Goal: Book appointment/travel/reservation

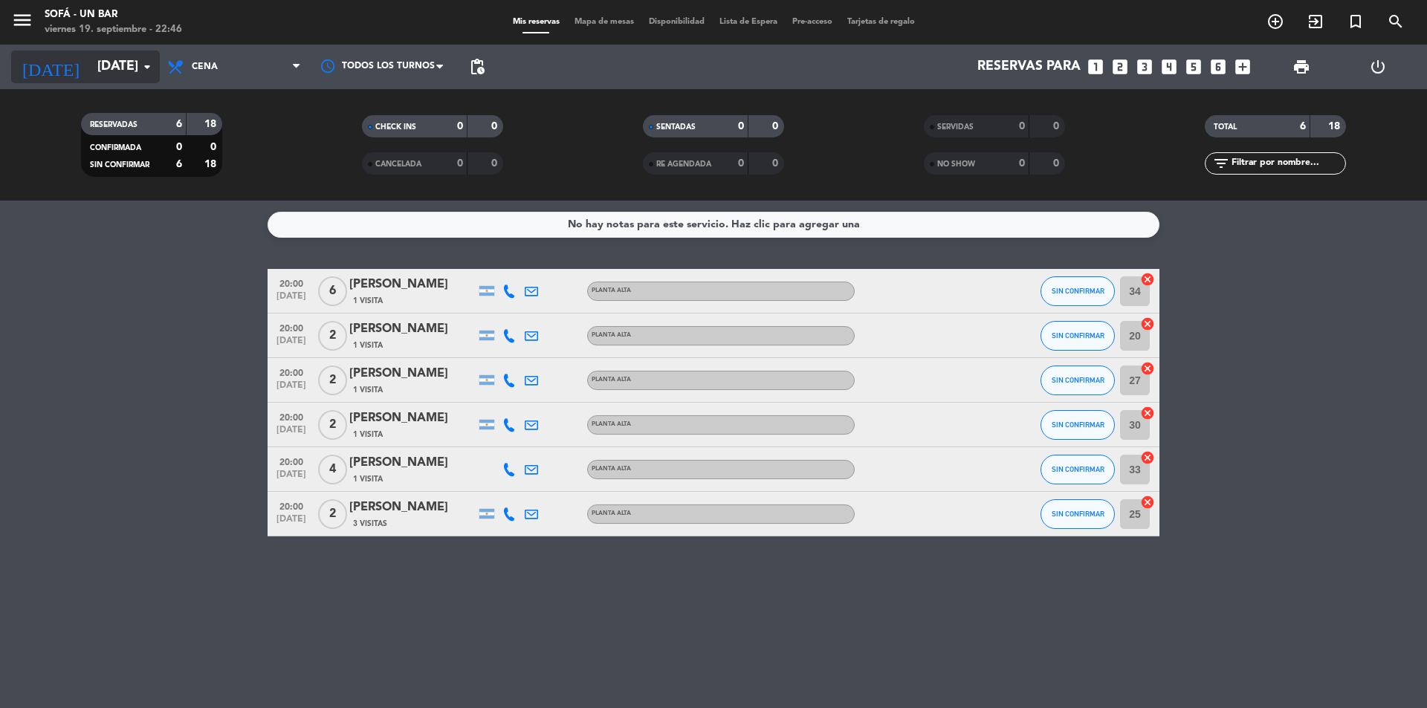
click at [142, 68] on icon "arrow_drop_down" at bounding box center [147, 67] width 18 height 18
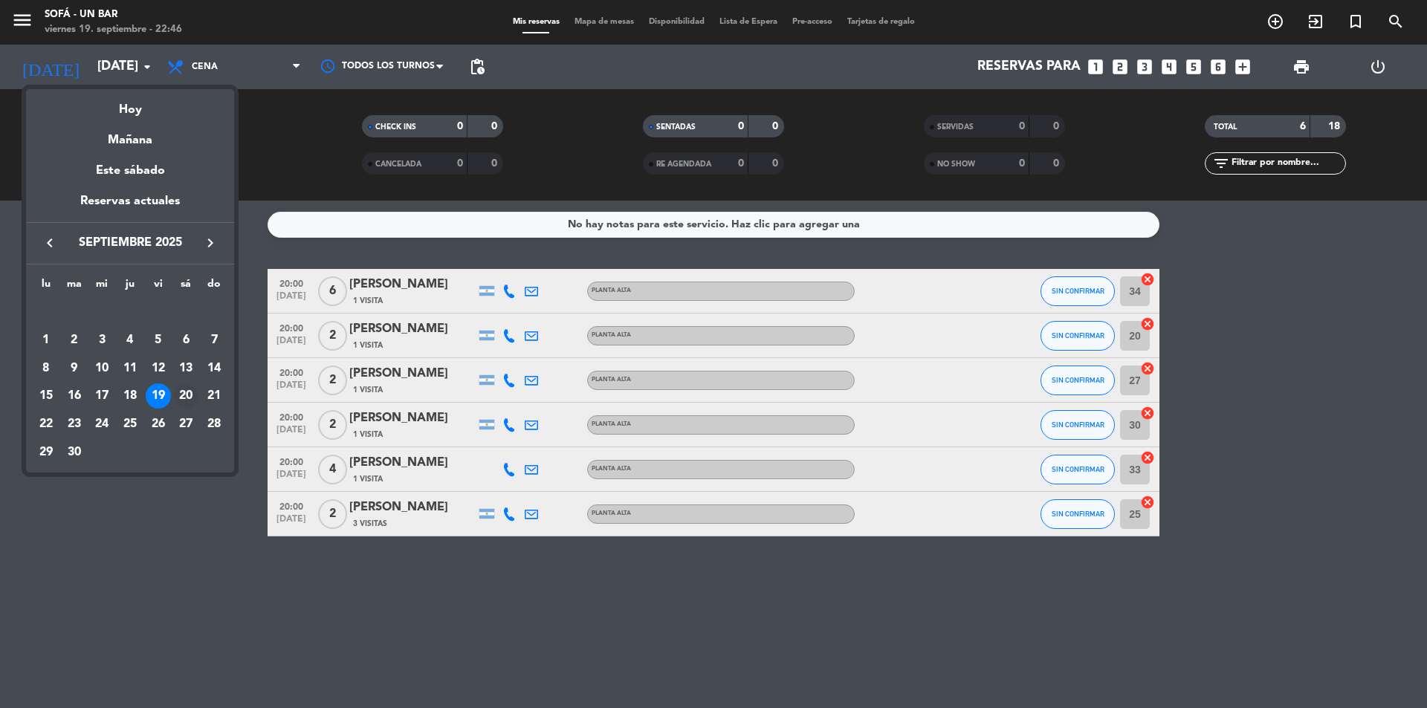
click at [179, 395] on div "20" at bounding box center [185, 396] width 25 height 25
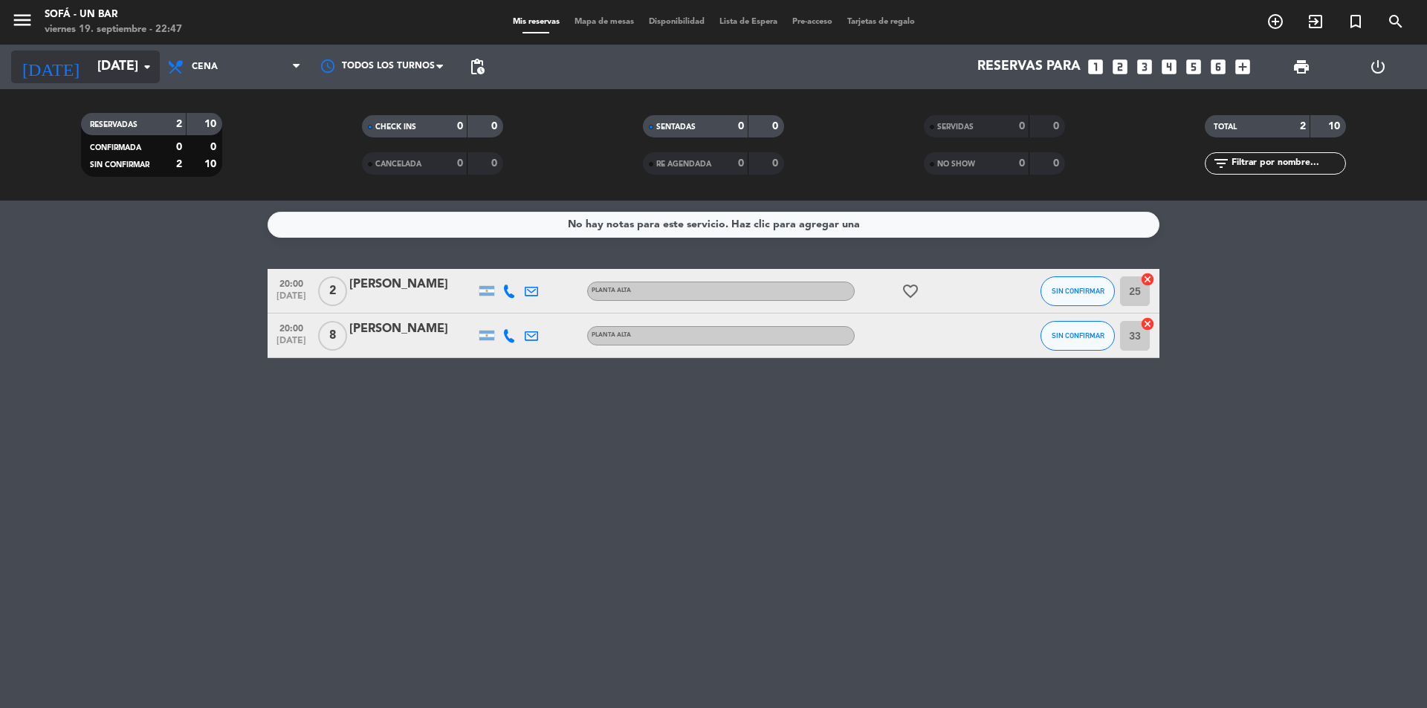
click at [105, 76] on input "[DATE]" at bounding box center [176, 67] width 172 height 30
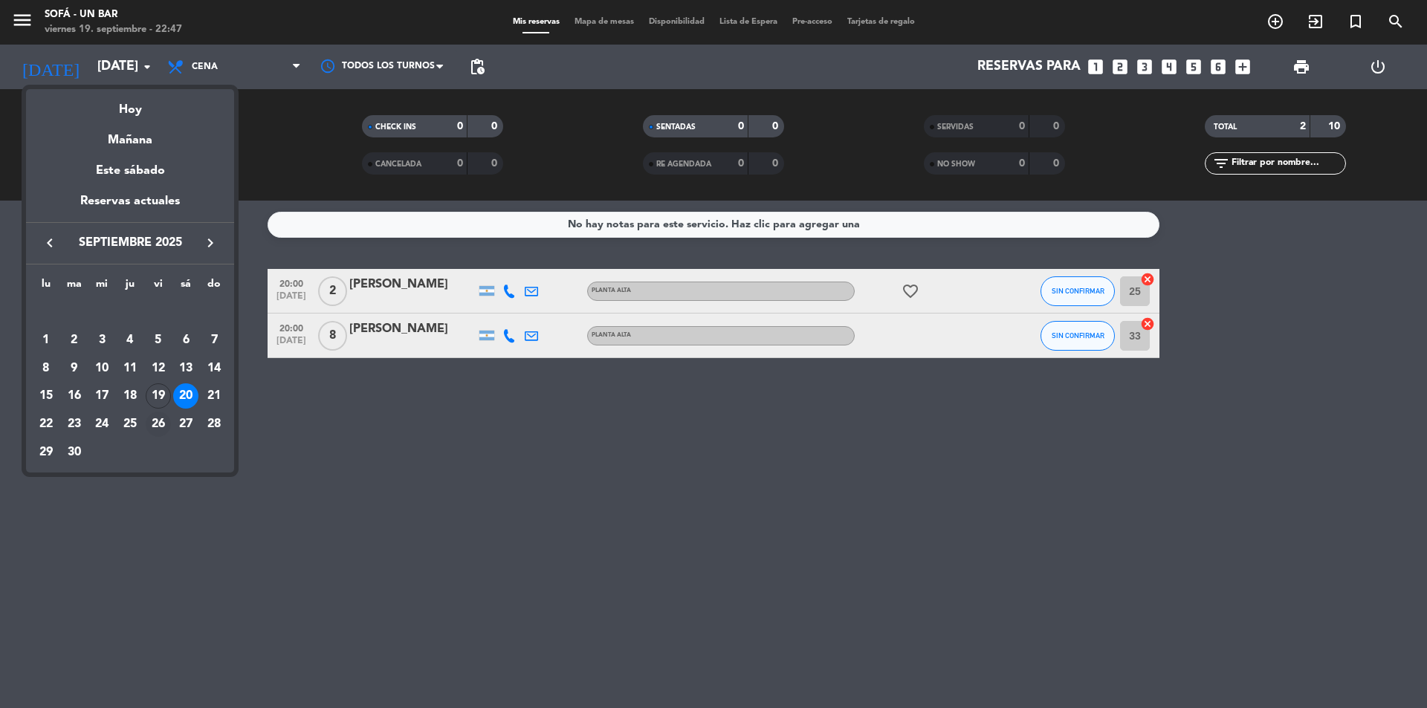
click at [158, 424] on div "26" at bounding box center [158, 424] width 25 height 25
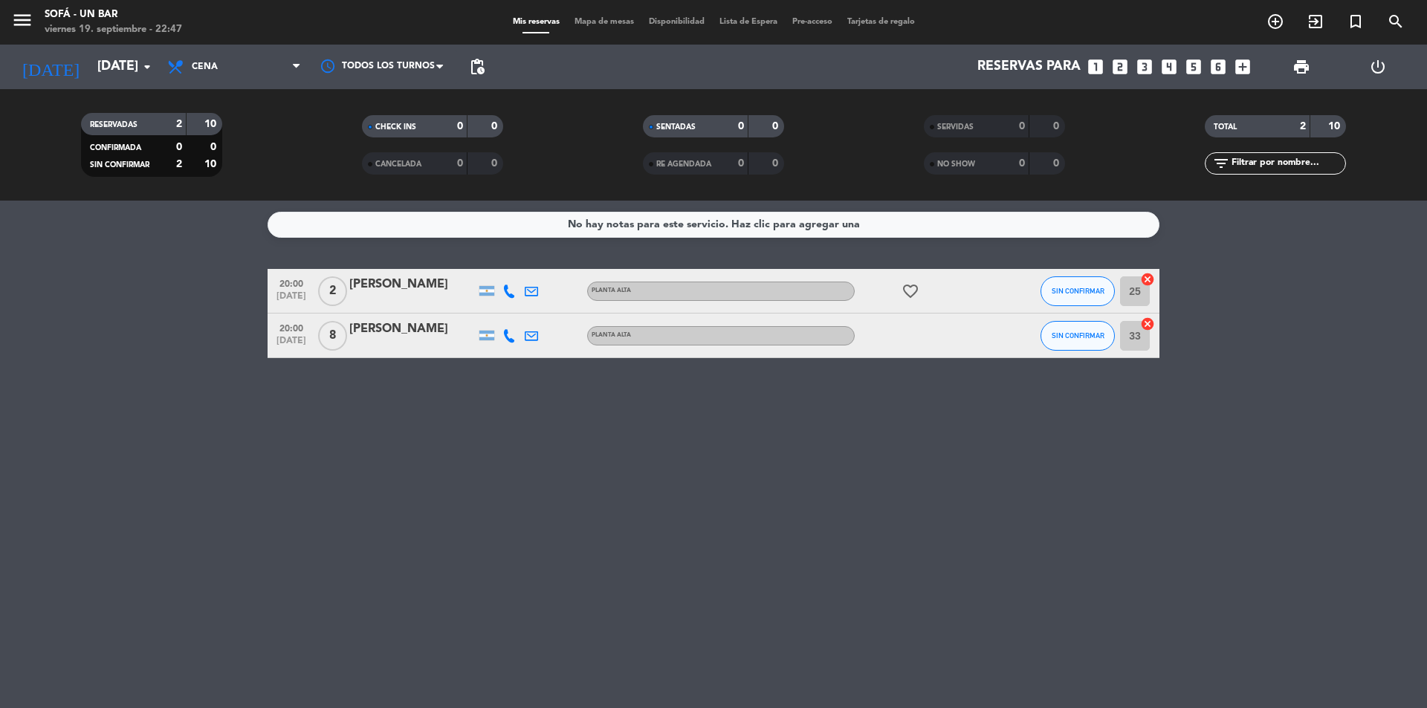
type input "[DATE]"
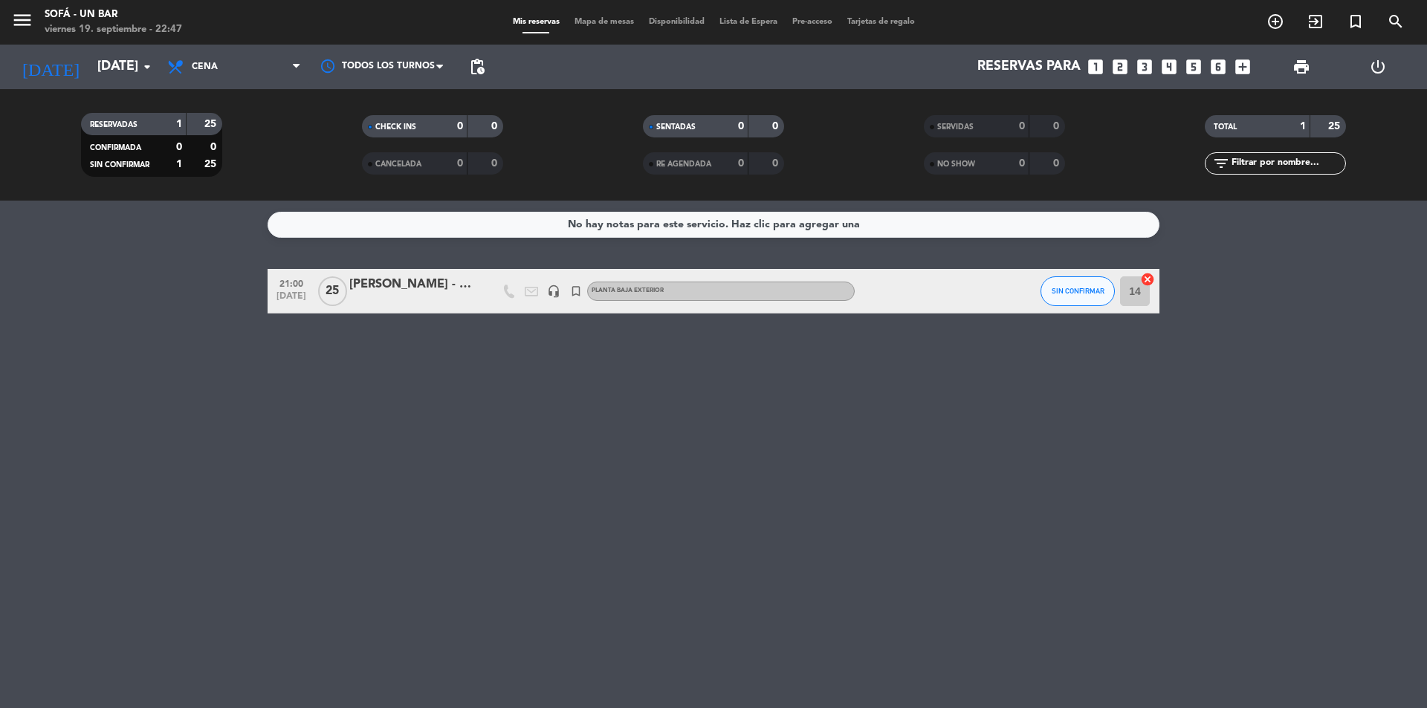
click at [331, 290] on span "25" at bounding box center [332, 291] width 29 height 30
drag, startPoint x: 307, startPoint y: 262, endPoint x: 360, endPoint y: 259, distance: 52.9
click at [360, 259] on div "PB_EXTERIOR" at bounding box center [333, 258] width 88 height 26
click at [400, 256] on div "No hay notas para este servicio. Haz clic para agregar una 21:00 [DATE] [PERSON…" at bounding box center [713, 455] width 1427 height 508
click at [391, 281] on div "[PERSON_NAME] - Vereda todo [PERSON_NAME]" at bounding box center [412, 284] width 126 height 19
